Goal: Task Accomplishment & Management: Manage account settings

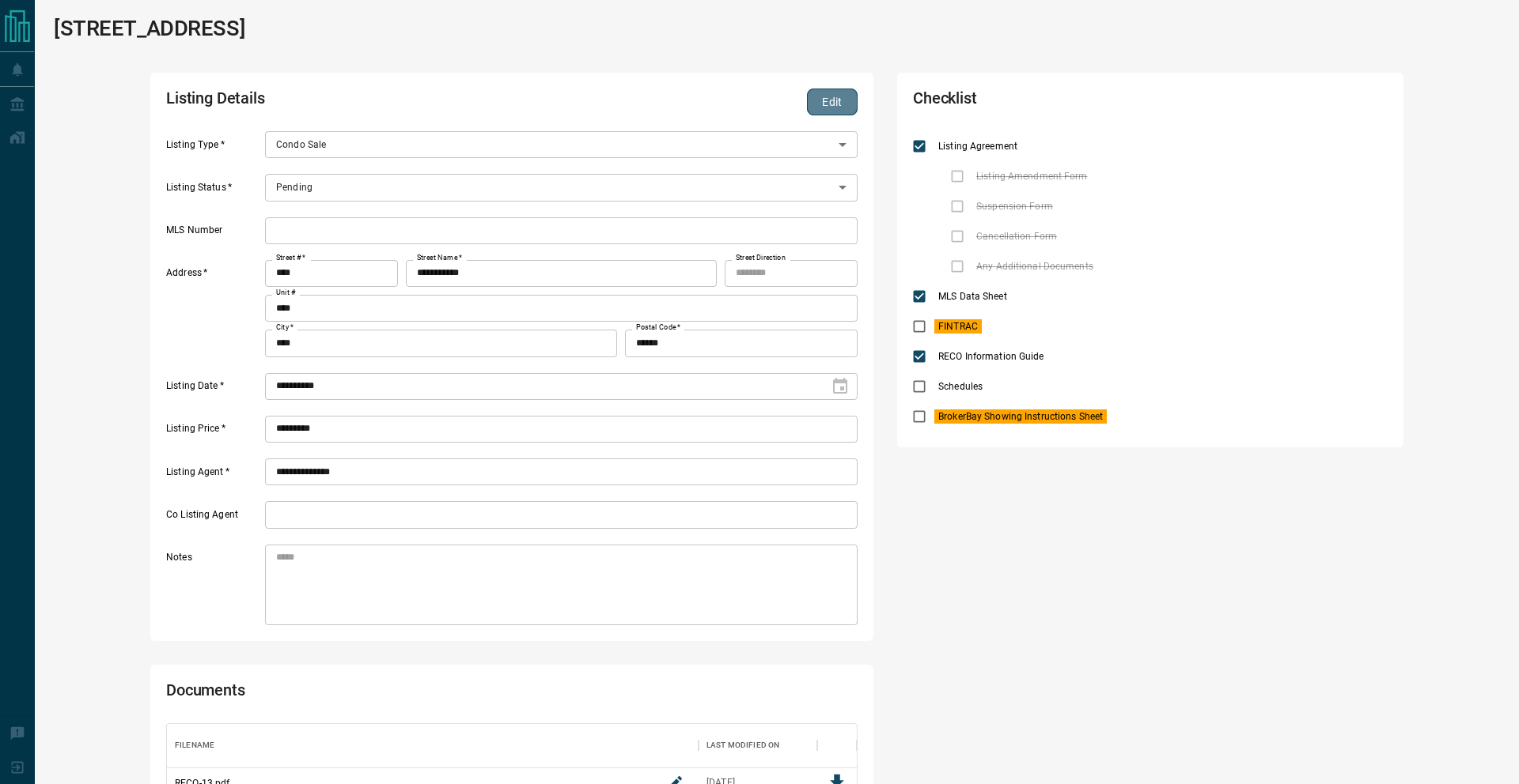
click at [826, 106] on button "Edit" at bounding box center [832, 101] width 51 height 27
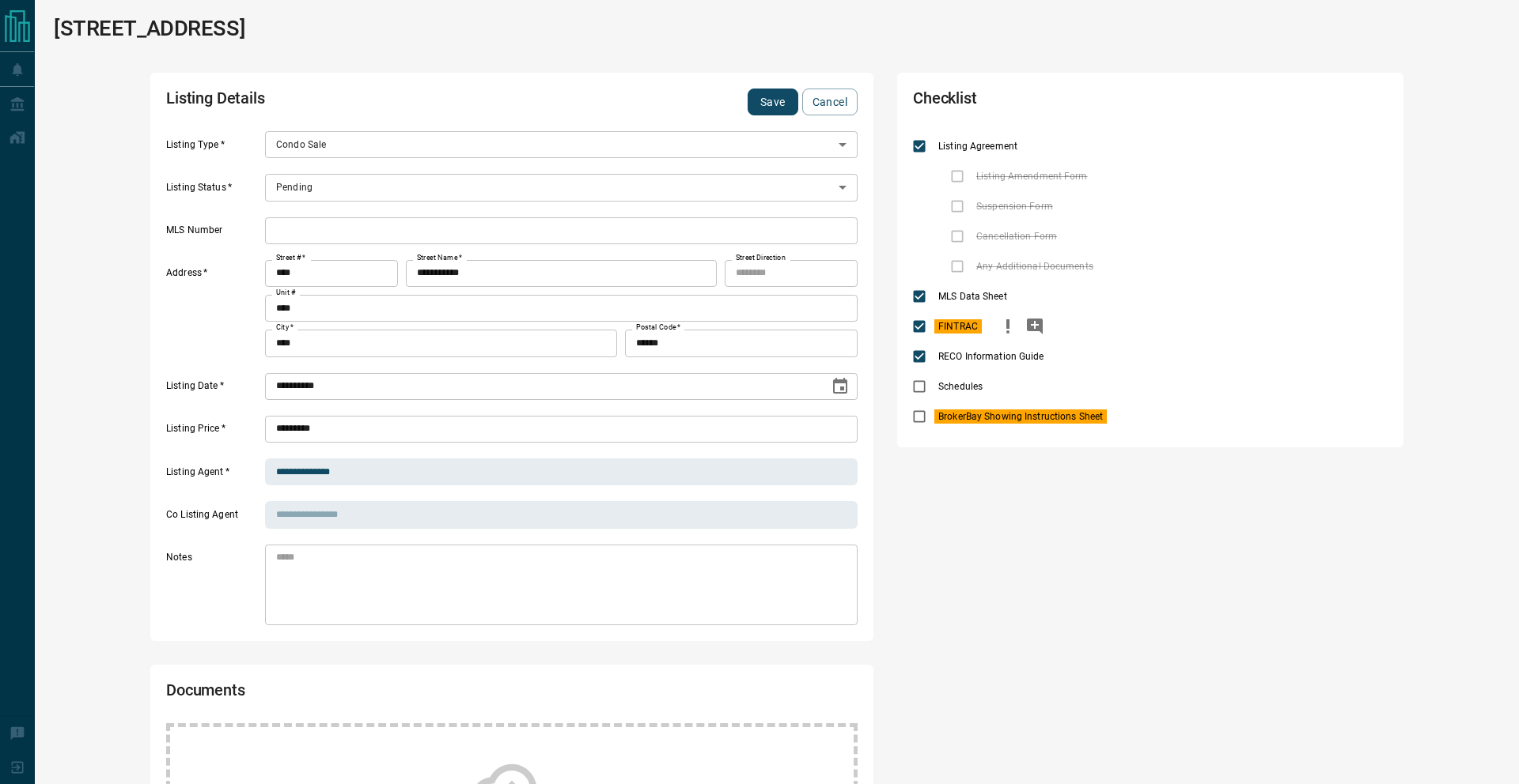
click at [996, 321] on button "priority" at bounding box center [1007, 326] width 27 height 30
click at [1115, 416] on div "BrokerBay Showing Instructions Sheet" at bounding box center [1150, 416] width 475 height 30
click at [1125, 413] on icon "priority" at bounding box center [1133, 416] width 19 height 19
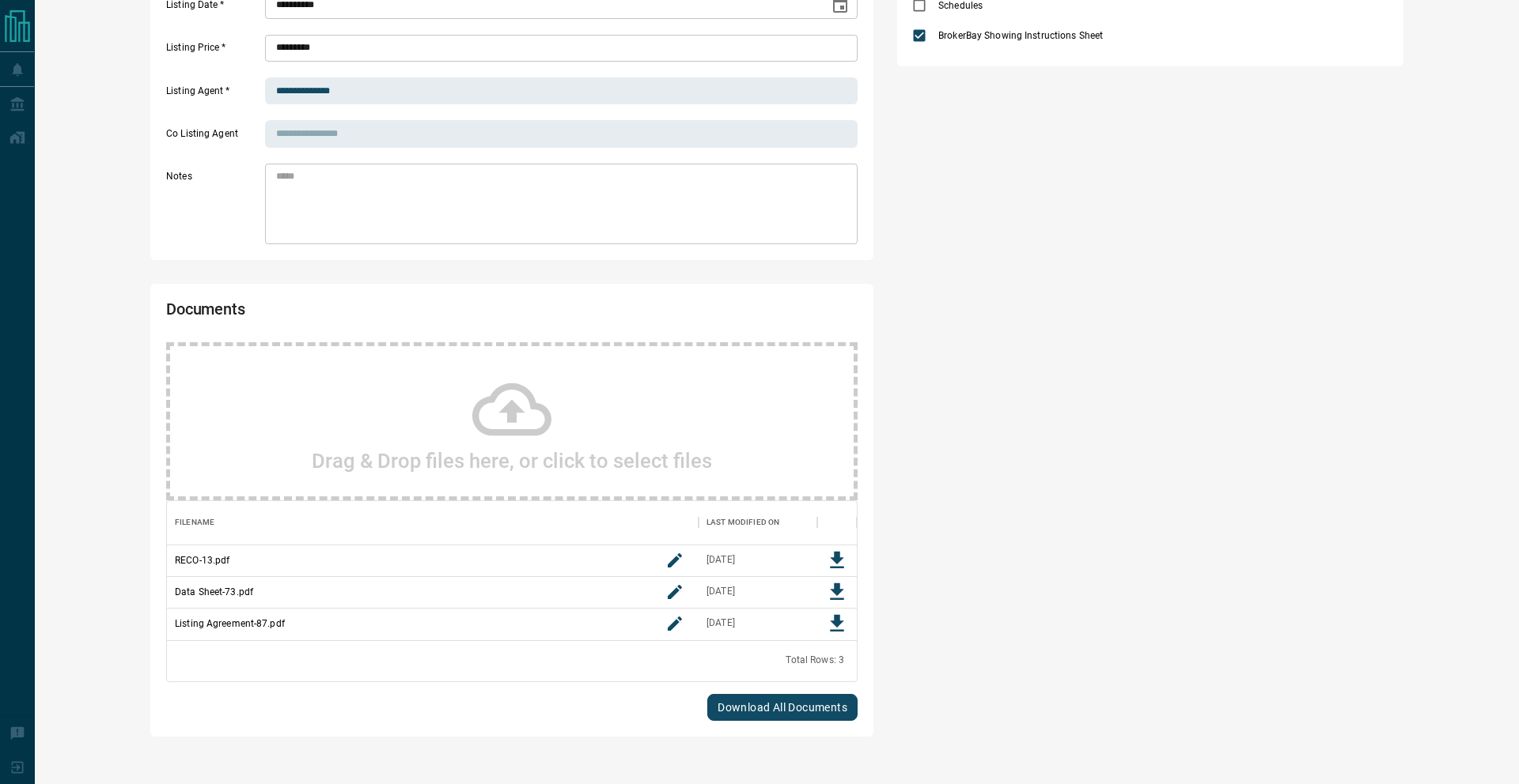
click at [449, 391] on div "Drag & Drop files here, or click to select files" at bounding box center [512, 421] width 691 height 158
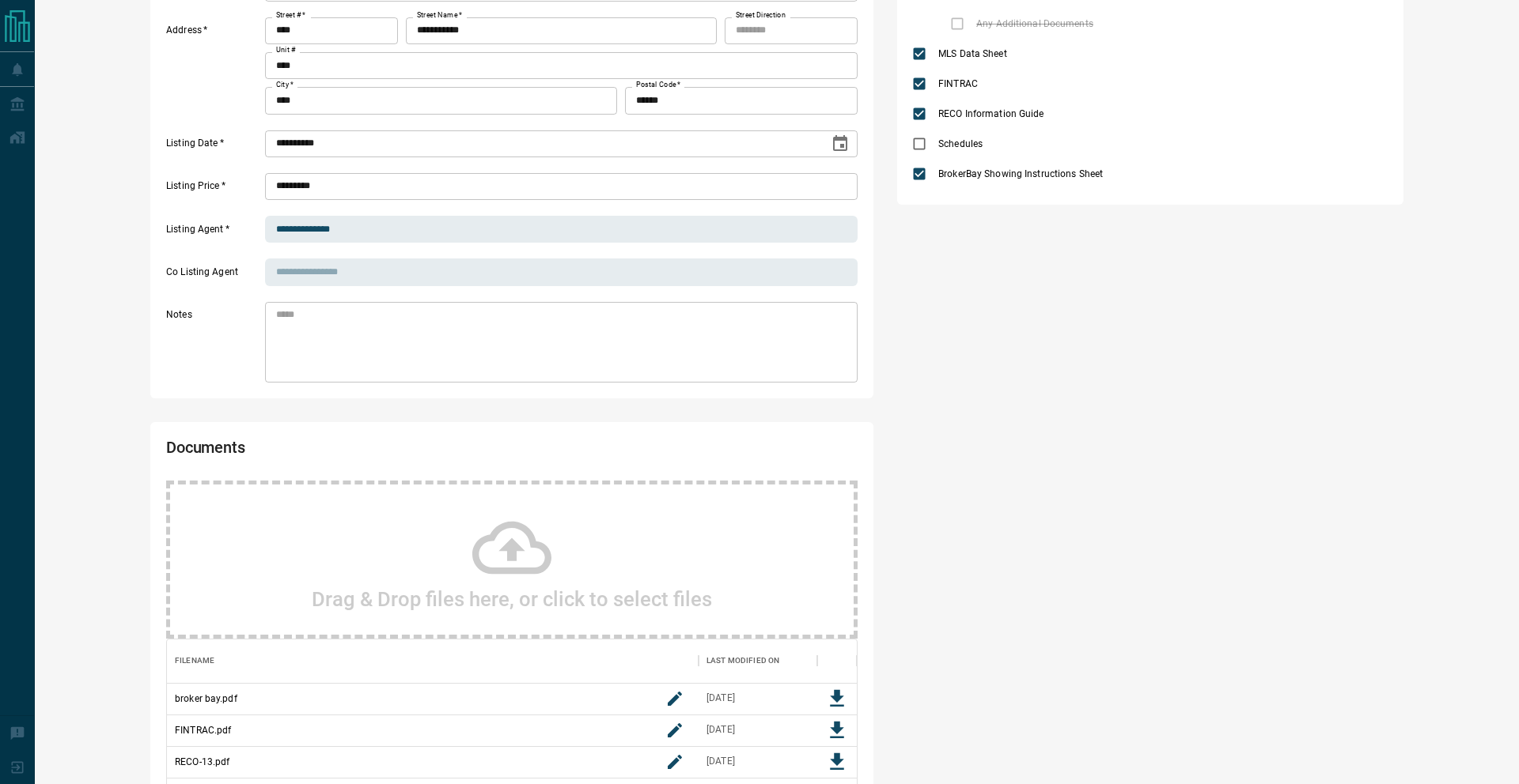
scroll to position [0, 0]
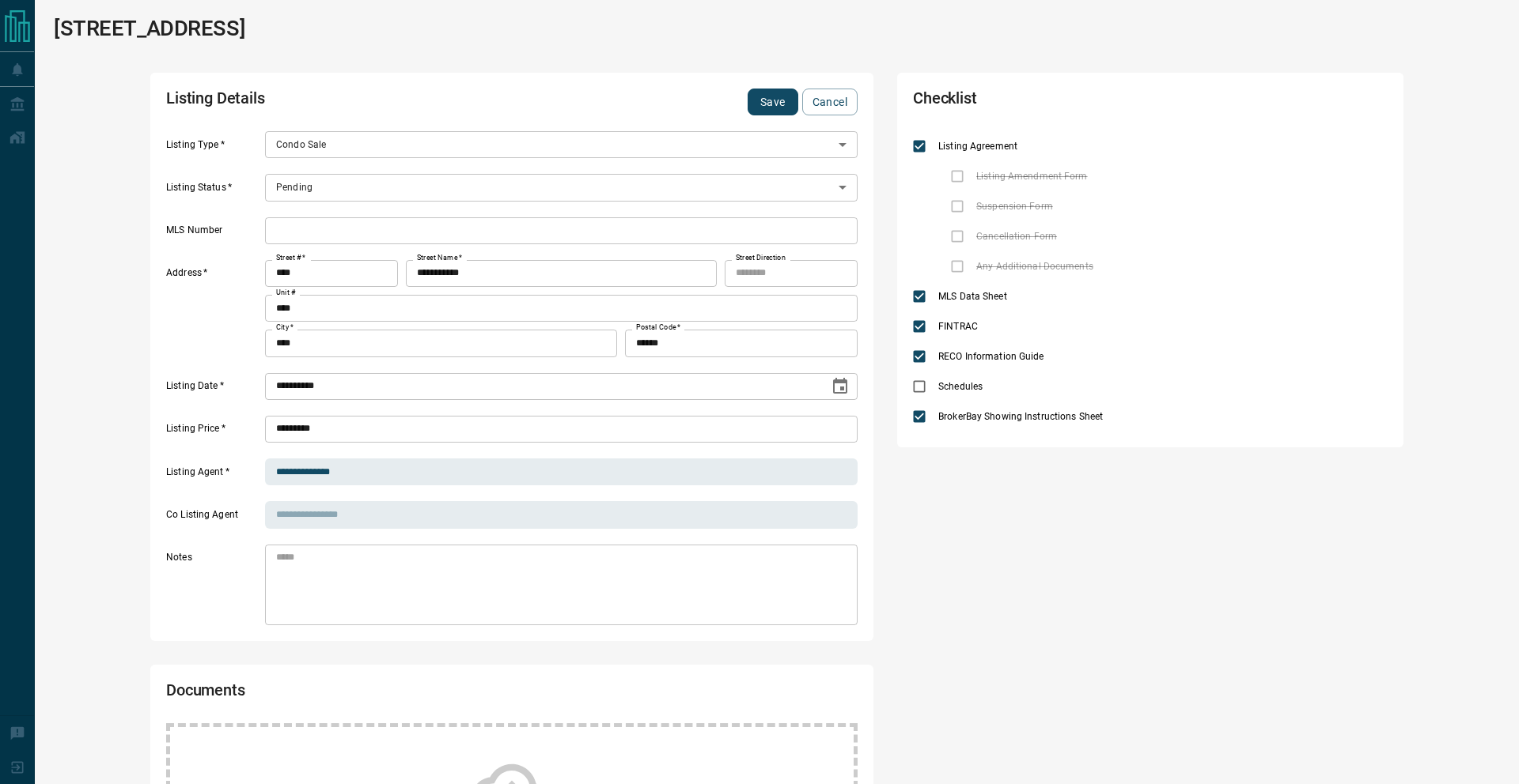
click at [762, 101] on button "Save" at bounding box center [773, 101] width 51 height 27
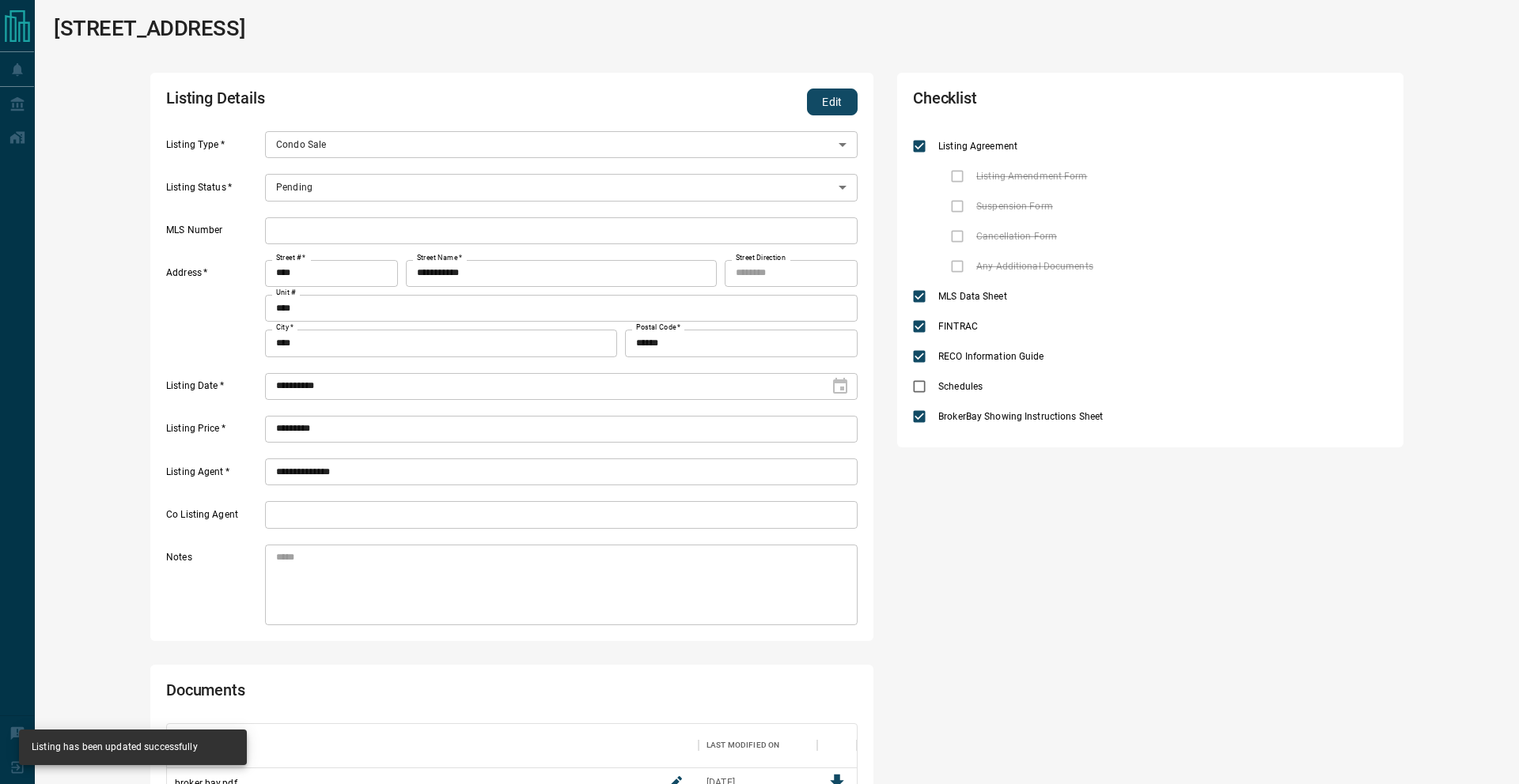
scroll to position [265, 690]
click at [826, 94] on button "Edit" at bounding box center [832, 101] width 51 height 27
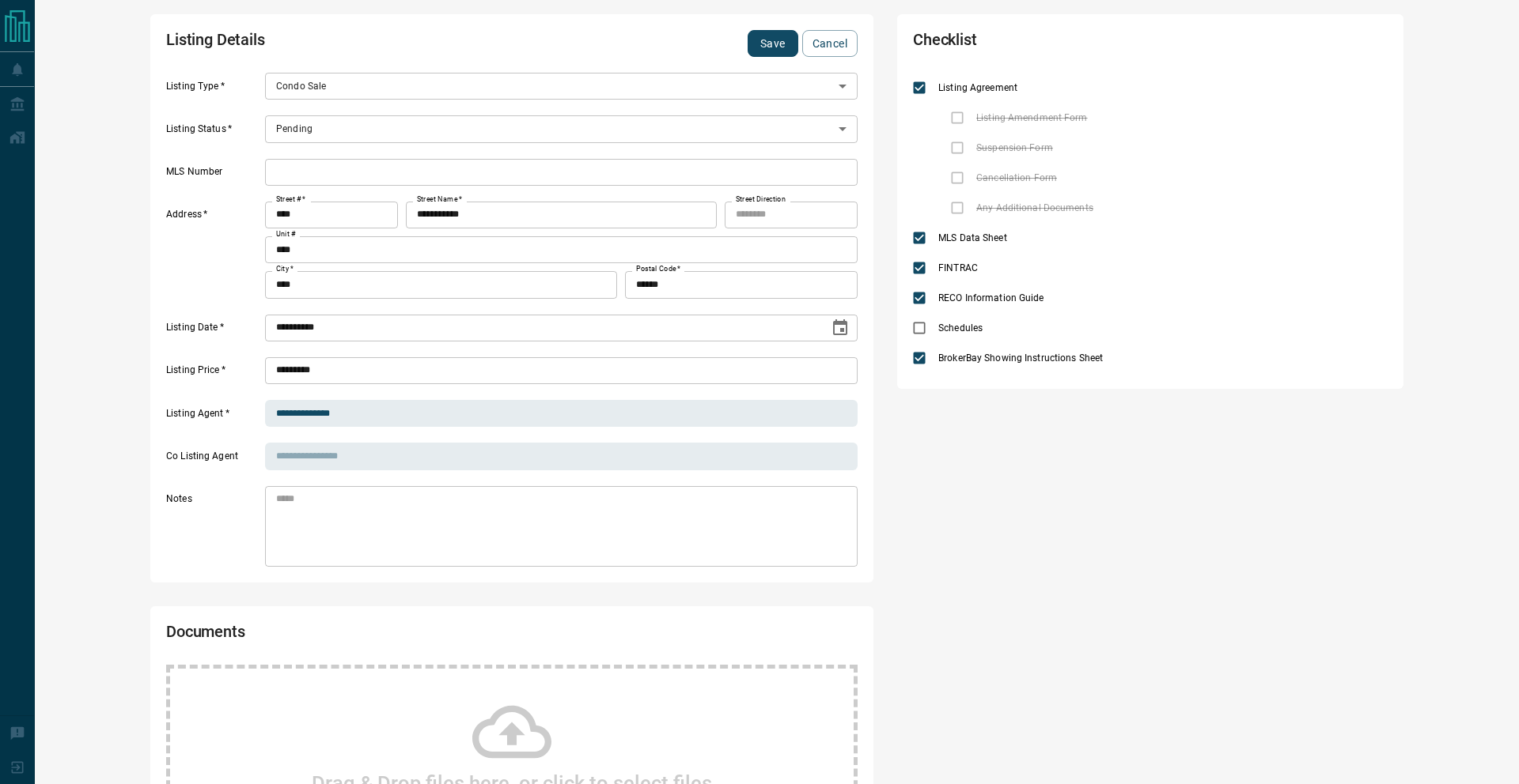
scroll to position [0, 0]
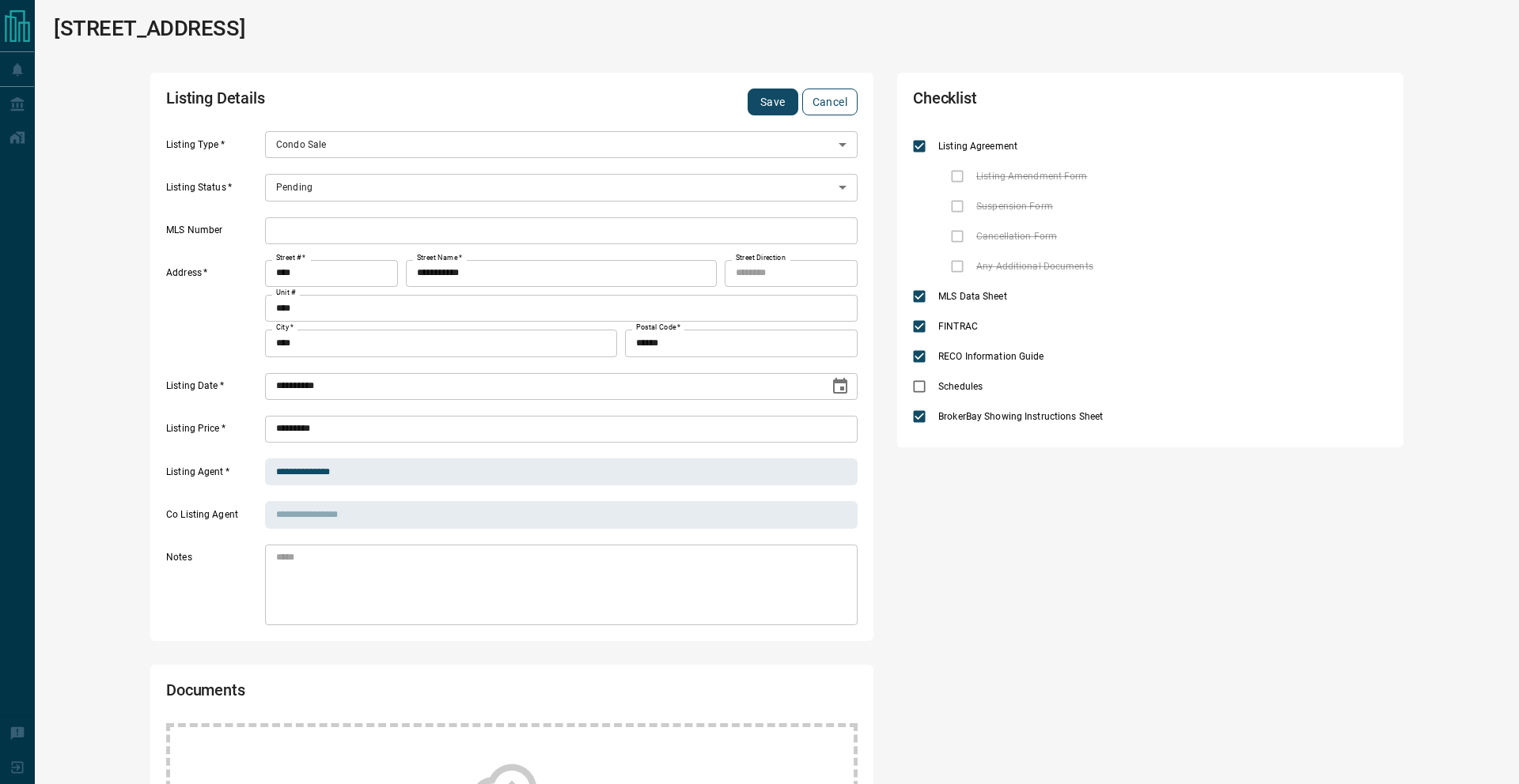
click at [825, 94] on button "Cancel" at bounding box center [830, 101] width 56 height 27
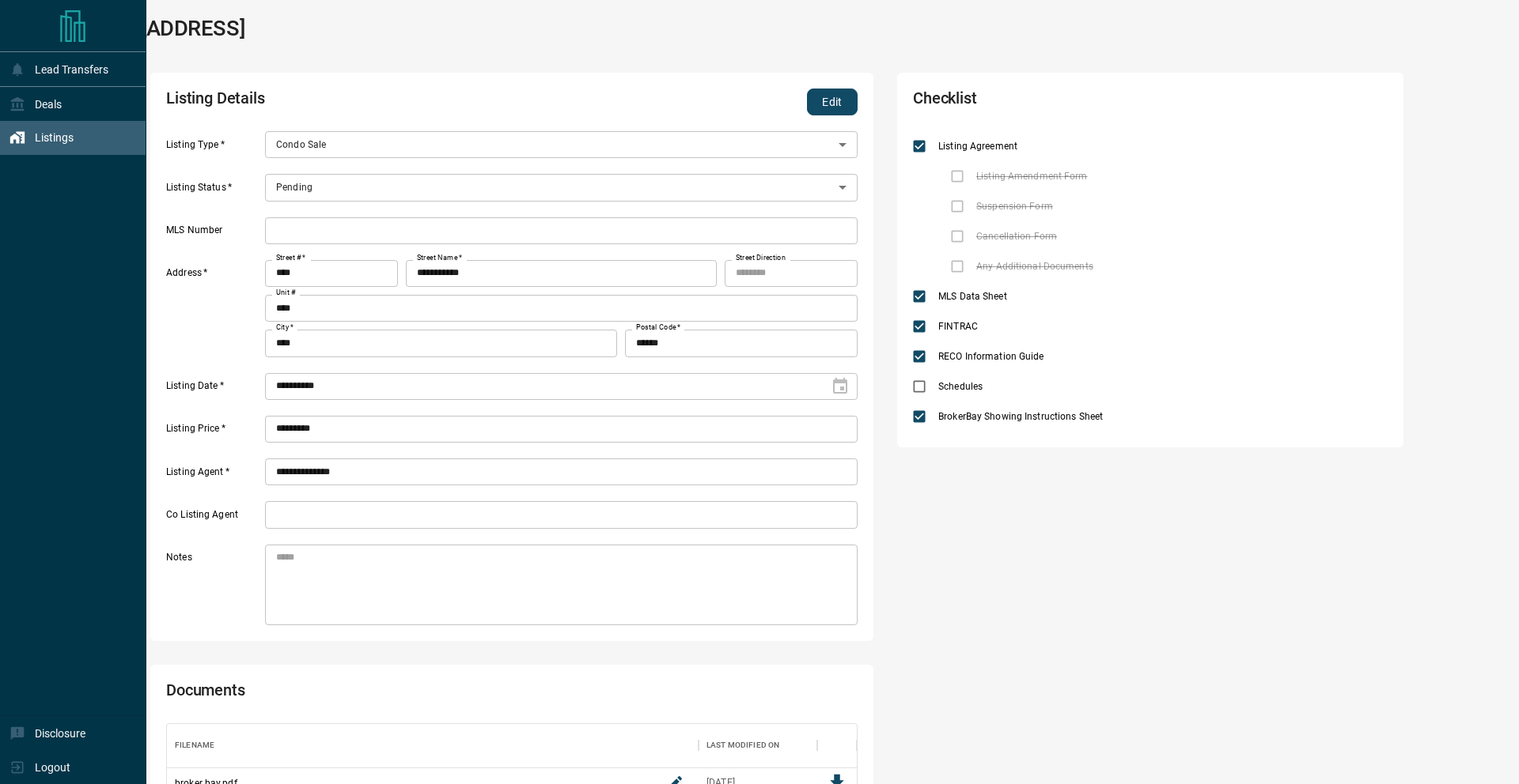
click at [11, 131] on icon at bounding box center [17, 137] width 16 height 16
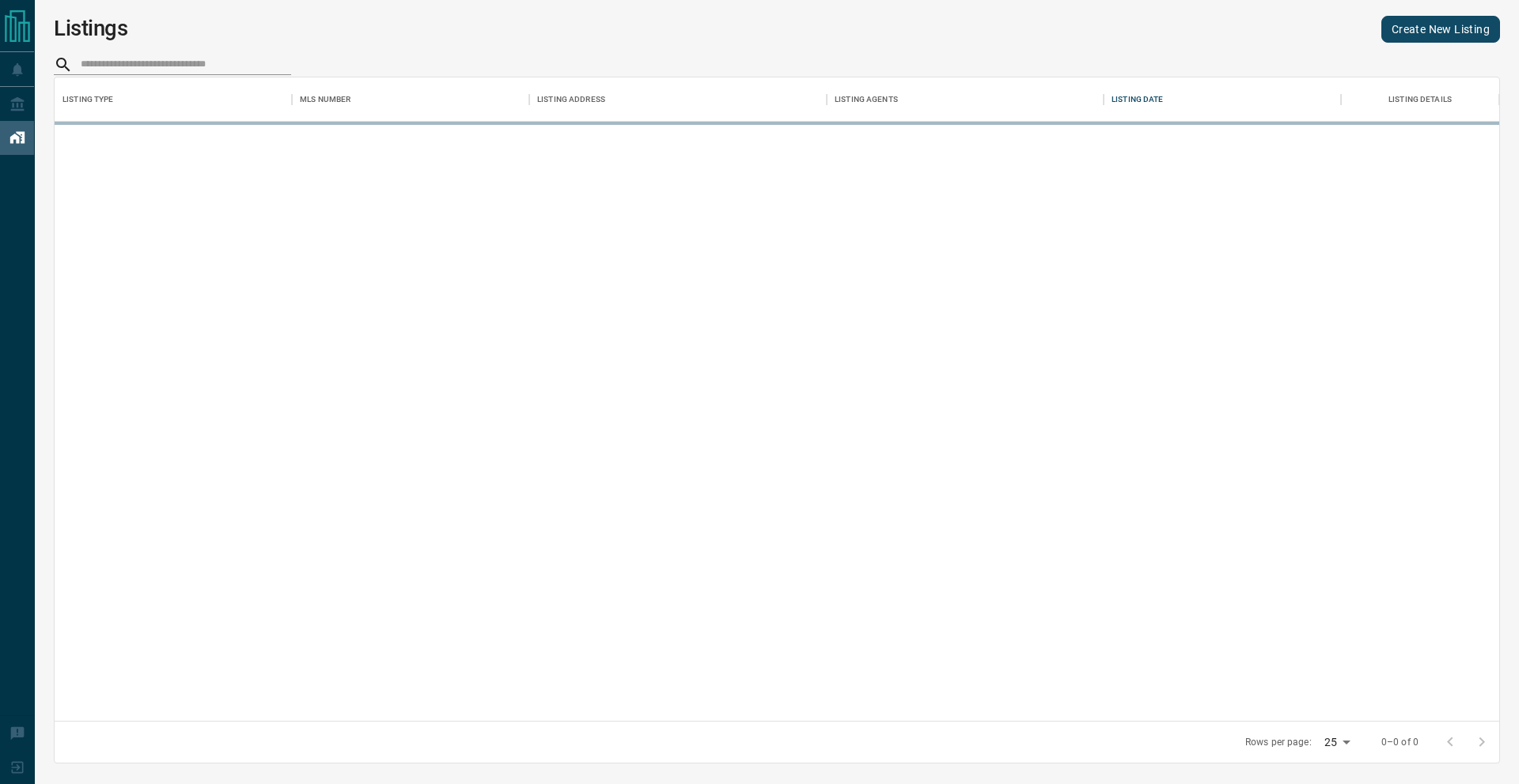
scroll to position [644, 1445]
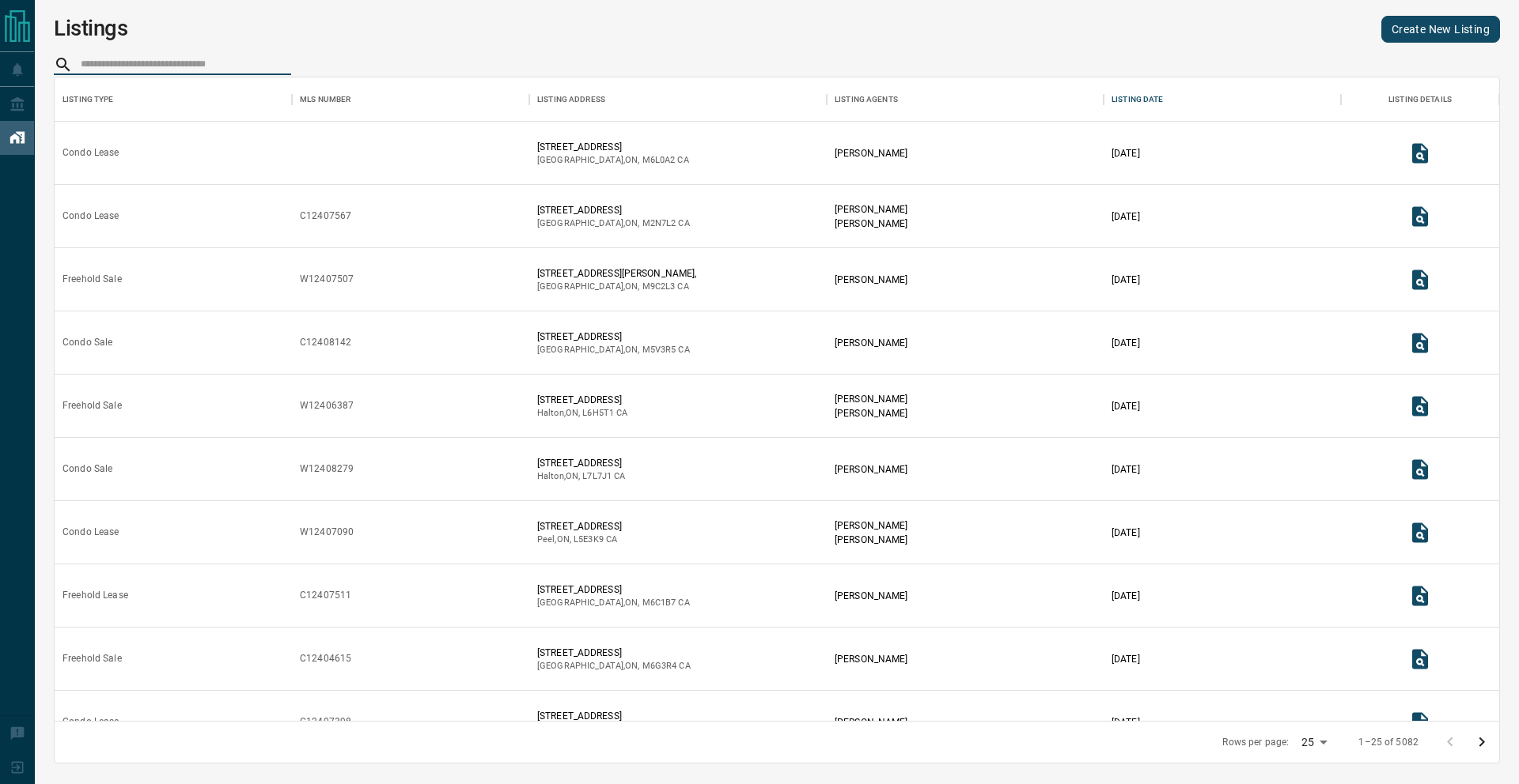
click at [200, 59] on input "search" at bounding box center [185, 65] width 210 height 20
paste input "*********"
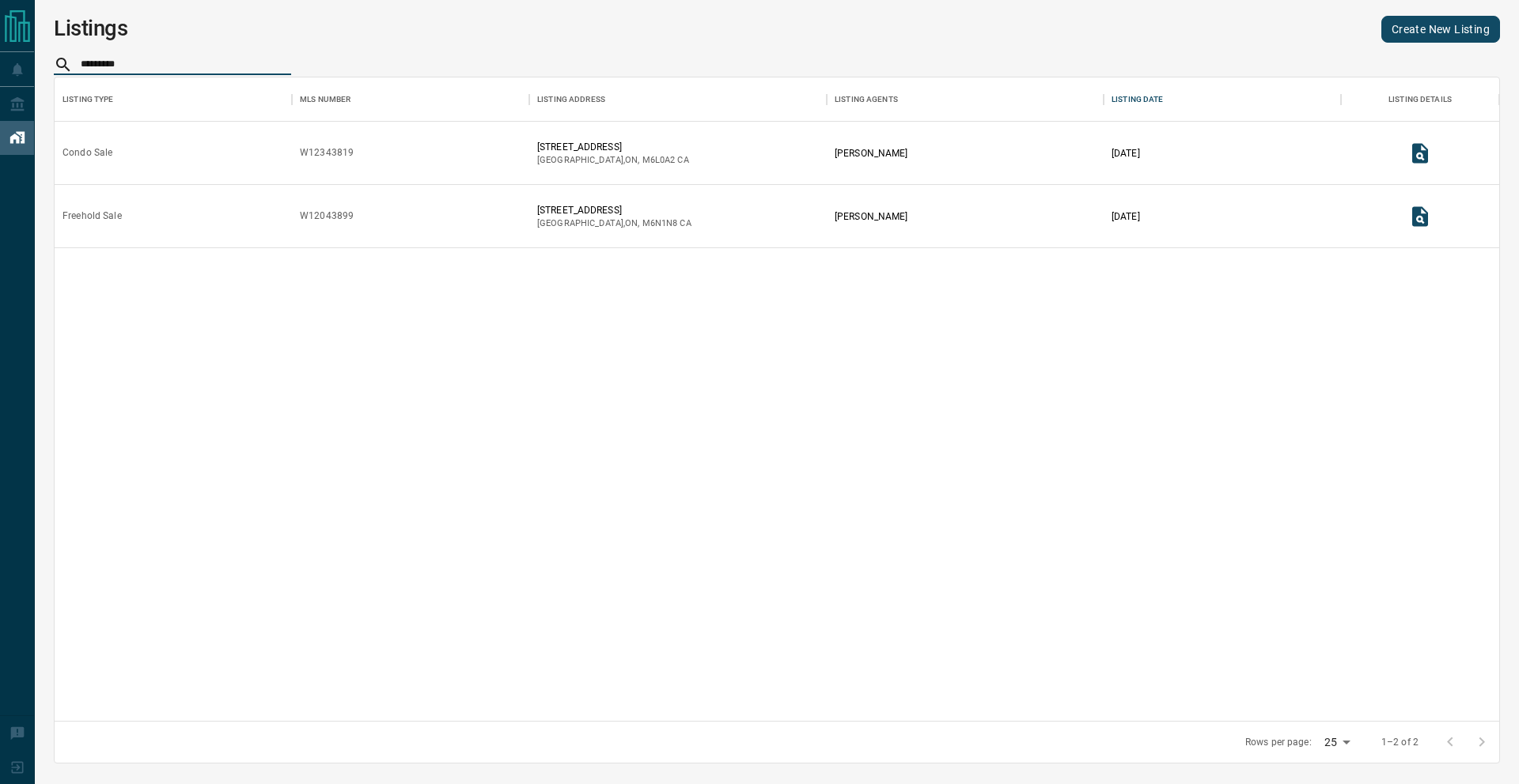
type input "*********"
click at [1423, 148] on icon "View Listing Details" at bounding box center [1419, 153] width 24 height 24
